Goal: Register for event/course

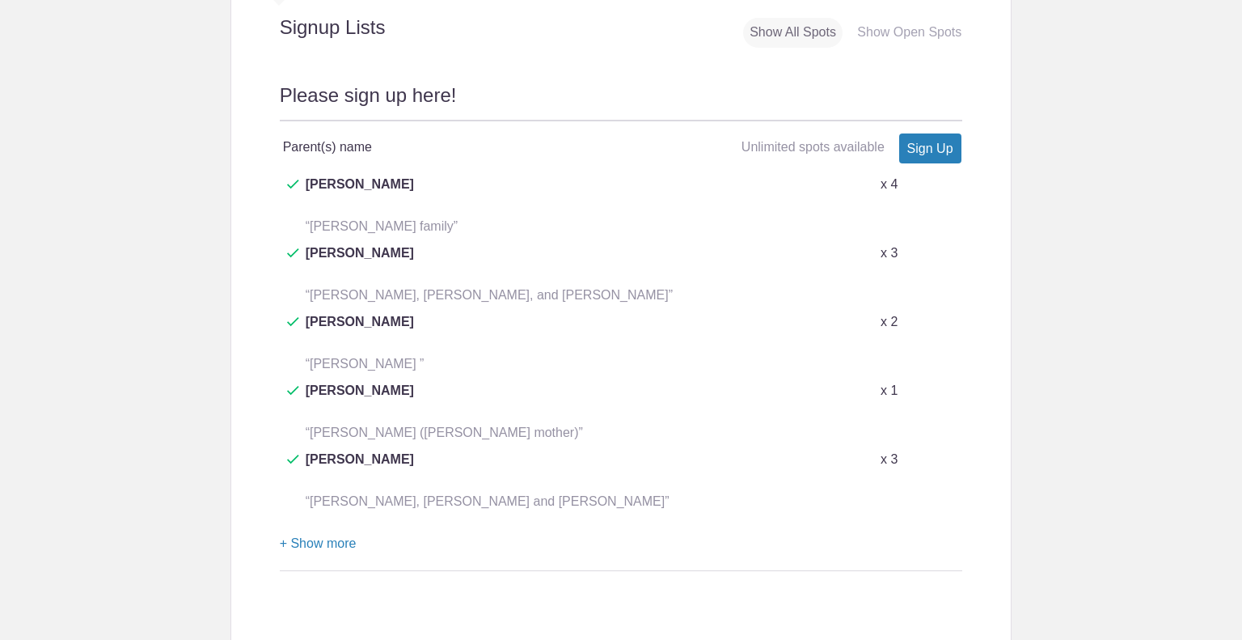
scroll to position [780, 0]
click at [938, 140] on link "Sign Up" at bounding box center [931, 148] width 62 height 30
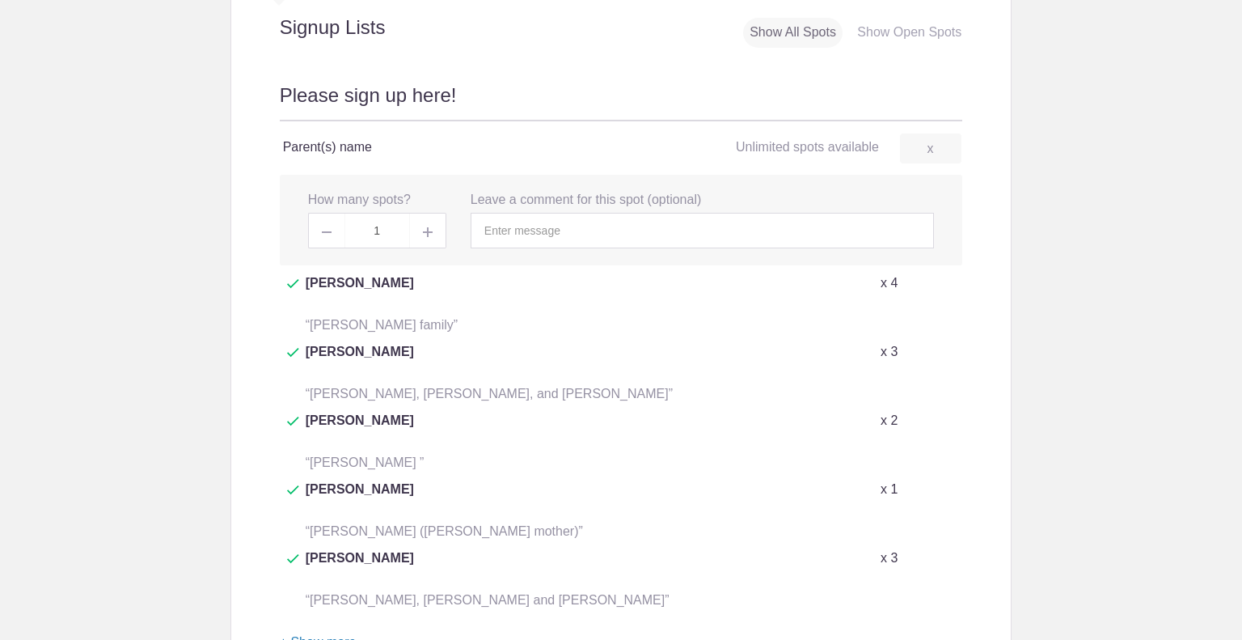
click at [430, 230] on span at bounding box center [428, 231] width 36 height 36
type input "4"
click at [522, 239] on input "text" at bounding box center [703, 231] width 464 height 36
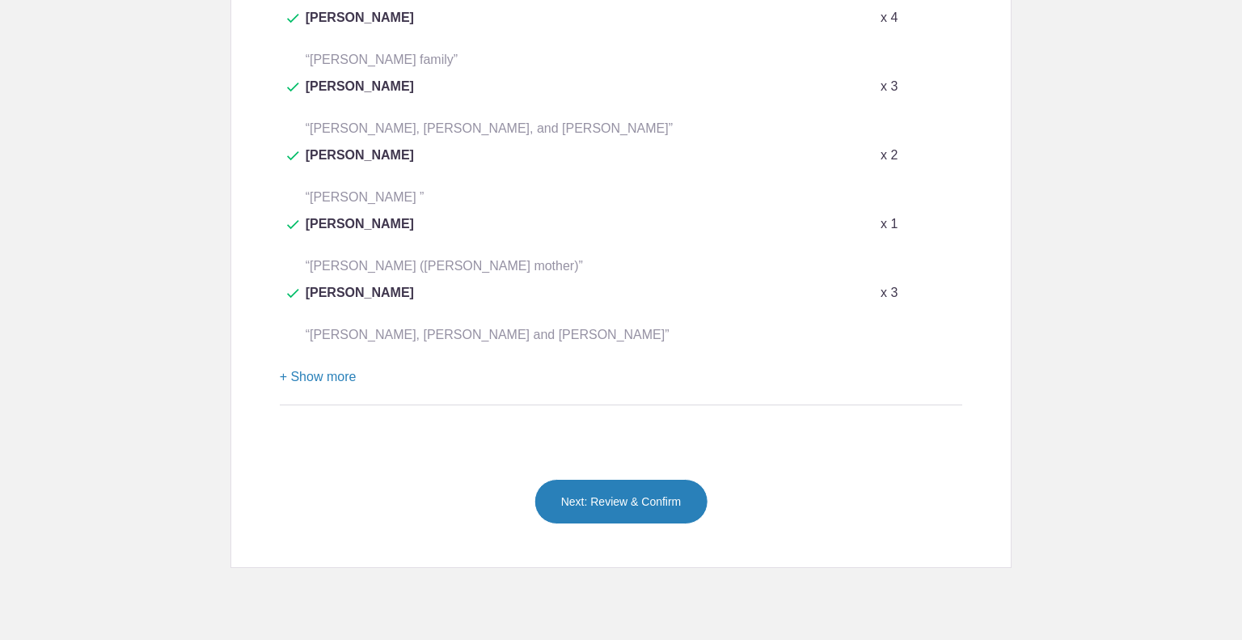
scroll to position [1073, 0]
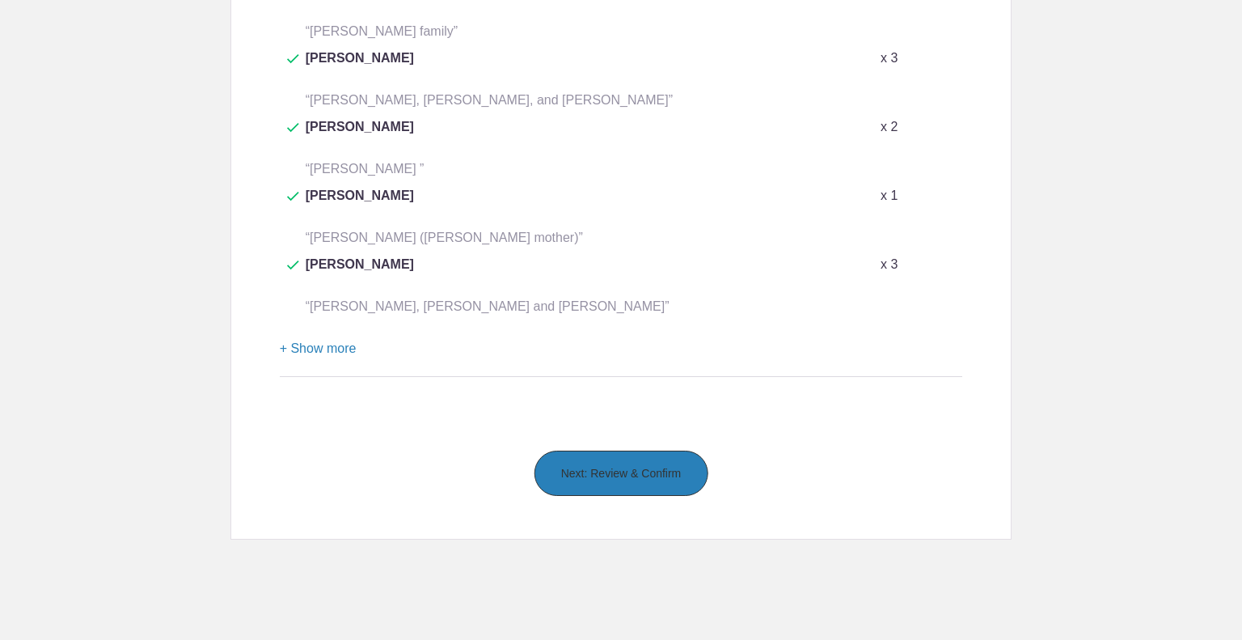
click at [605, 451] on button "Next: Review & Confirm" at bounding box center [622, 473] width 174 height 45
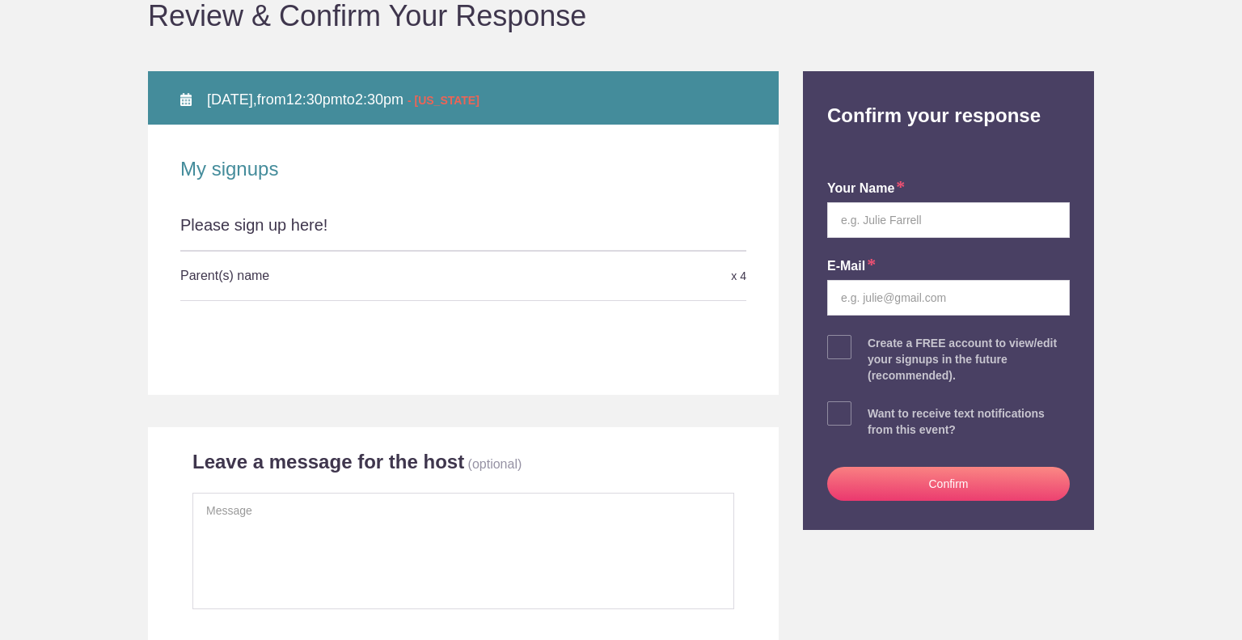
scroll to position [239, 0]
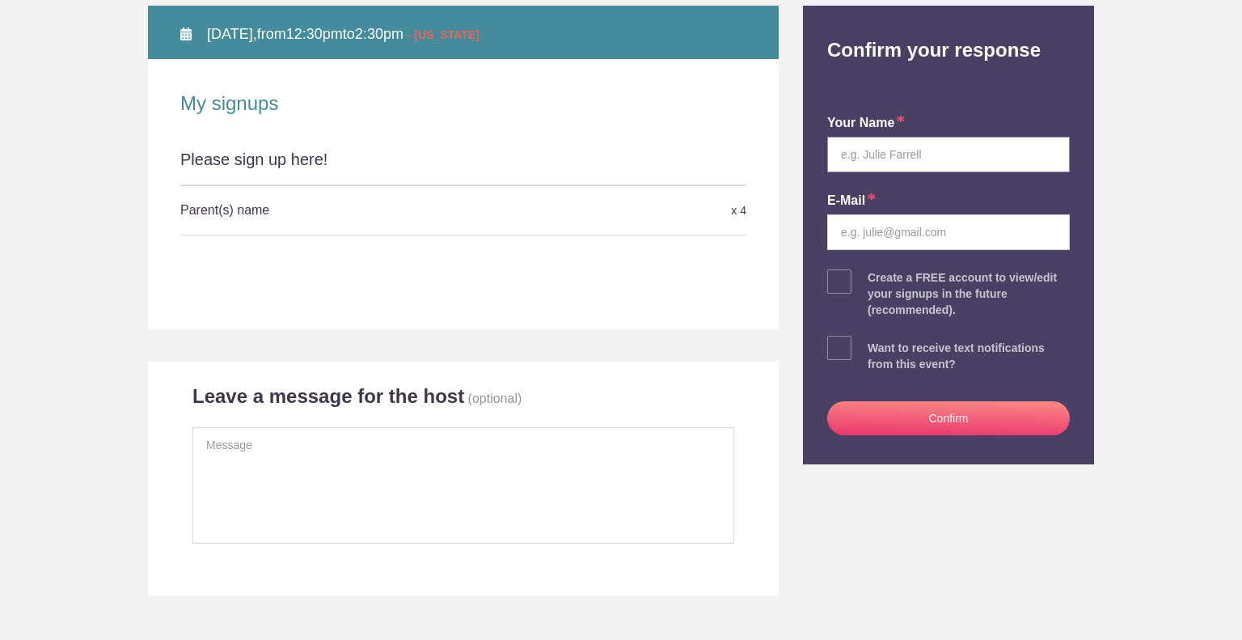
click at [898, 167] on input "text" at bounding box center [949, 155] width 243 height 36
type input "Heather Jones"
type input "heathermhjones@gmail.com"
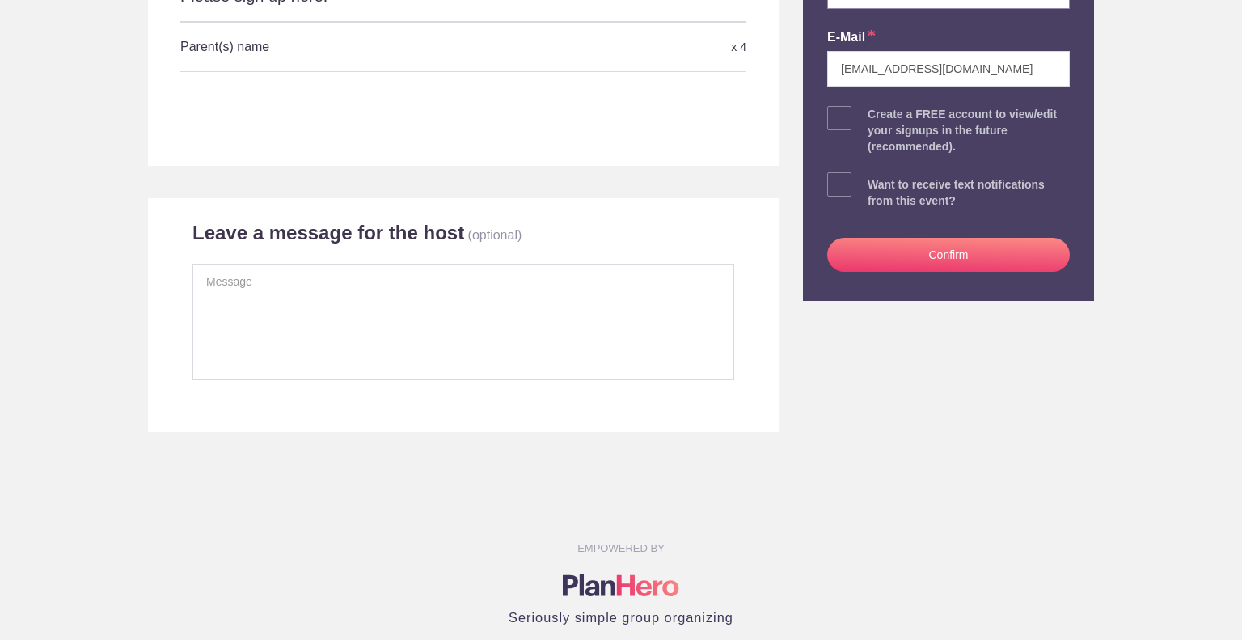
scroll to position [395, 0]
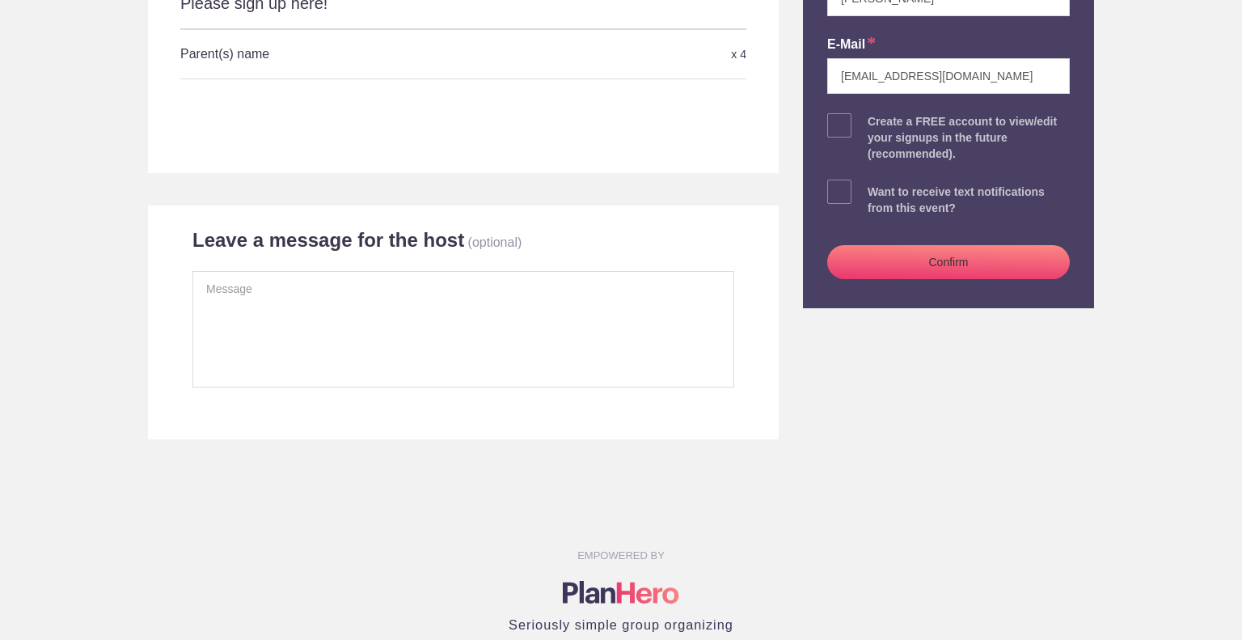
click at [969, 251] on button "Confirm" at bounding box center [949, 262] width 243 height 34
